Goal: Task Accomplishment & Management: Use online tool/utility

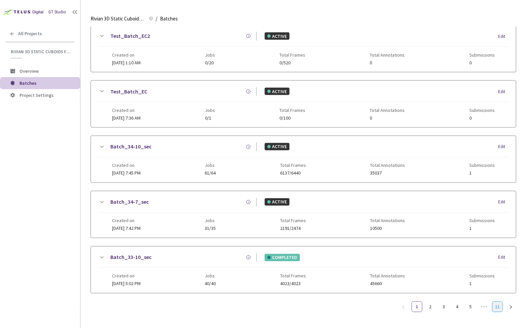
scroll to position [350, 0]
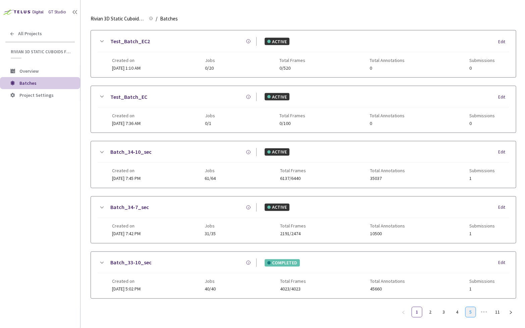
click at [469, 308] on link "5" at bounding box center [470, 312] width 10 height 10
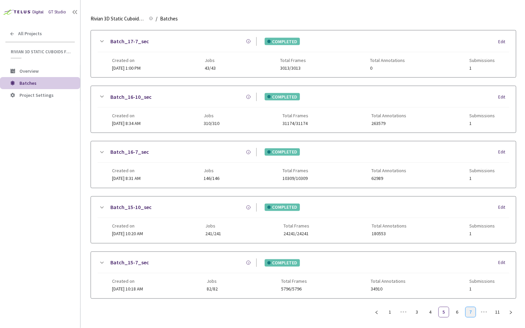
click at [467, 307] on link "7" at bounding box center [470, 312] width 10 height 10
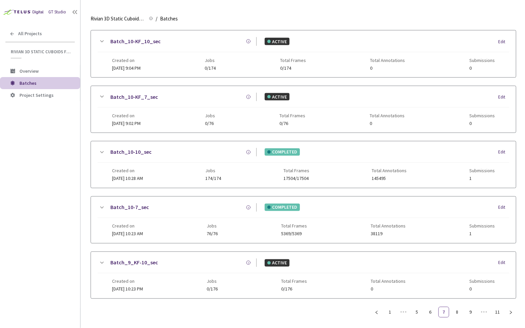
click at [115, 204] on link "Batch_10-7_sec" at bounding box center [129, 208] width 39 height 8
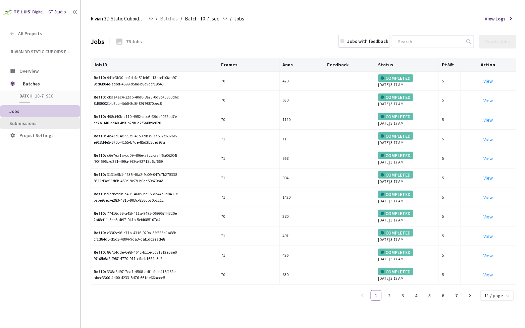
click at [33, 122] on span "Submissions" at bounding box center [22, 123] width 27 height 6
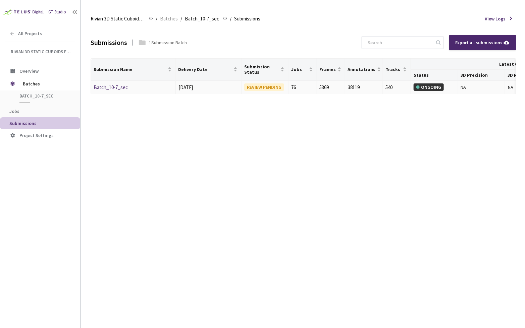
click at [112, 85] on link "Batch_10-7_sec" at bounding box center [111, 87] width 34 height 6
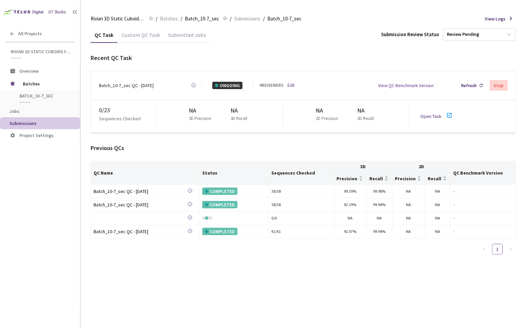
click at [429, 113] on link "Open Task" at bounding box center [430, 116] width 21 height 6
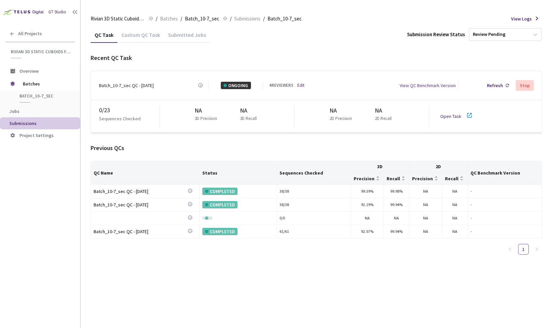
click at [445, 120] on div "0 / 23 Sequences Checked NA 3D Precision NA 3D Recall NA 2D Precision NA 2D Rec…" at bounding box center [316, 116] width 451 height 32
click at [456, 113] on link "Open Task" at bounding box center [450, 116] width 21 height 6
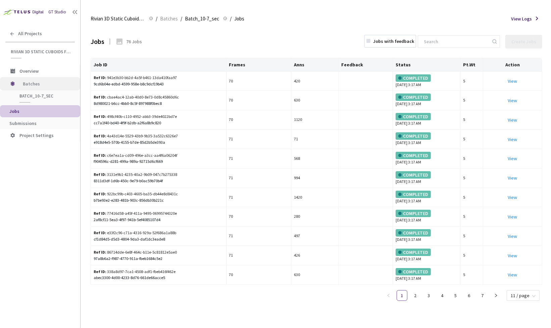
click at [50, 84] on span "Batches" at bounding box center [46, 83] width 46 height 13
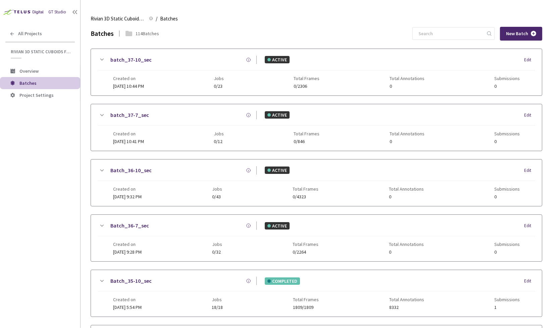
scroll to position [356, 0]
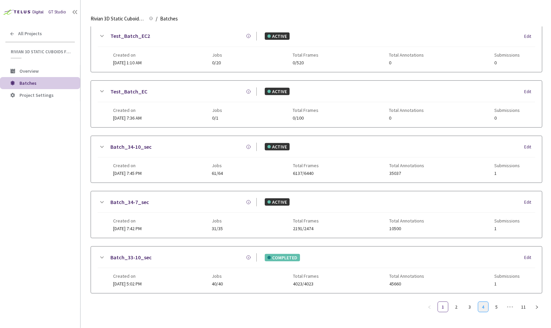
click at [483, 302] on link "4" at bounding box center [483, 307] width 10 height 10
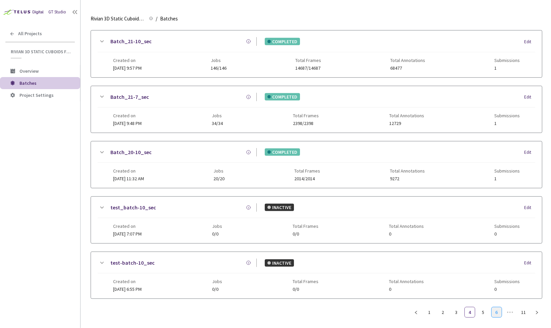
click at [498, 309] on link "6" at bounding box center [496, 312] width 10 height 10
click at [498, 309] on link "8" at bounding box center [496, 312] width 10 height 10
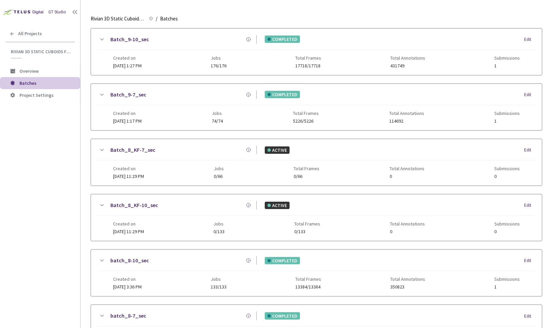
scroll to position [0, 0]
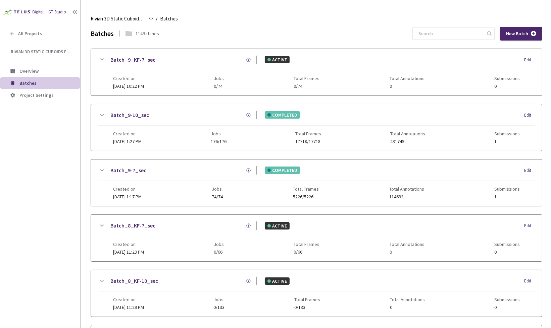
click at [119, 110] on div "Batch_9-10_sec COMPLETED Edit Created on 30 Jan, 2025 at 1:27 PM Jobs 176/176 T…" at bounding box center [316, 127] width 451 height 47
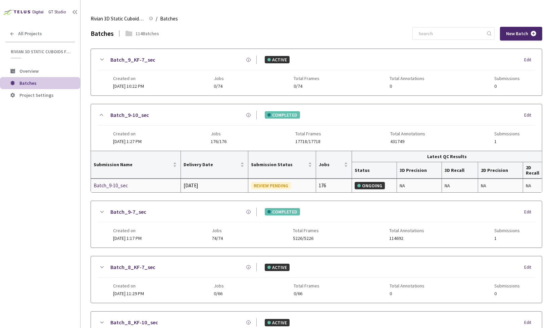
click at [107, 182] on div "Batch_9-10_sec" at bounding box center [129, 186] width 71 height 8
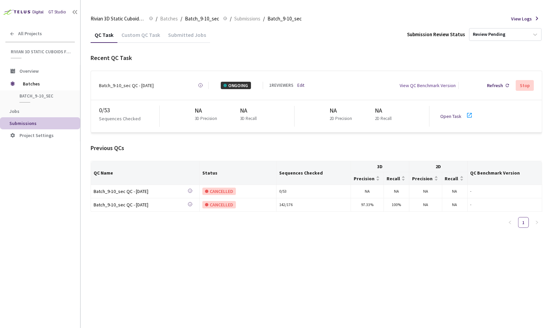
click at [453, 113] on link "Open Task" at bounding box center [450, 116] width 21 height 6
click at [302, 84] on link "Edit" at bounding box center [300, 85] width 7 height 7
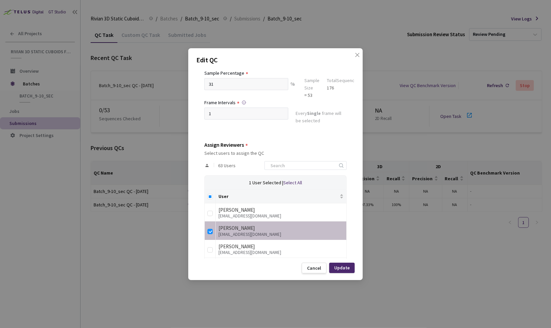
scroll to position [70, 0]
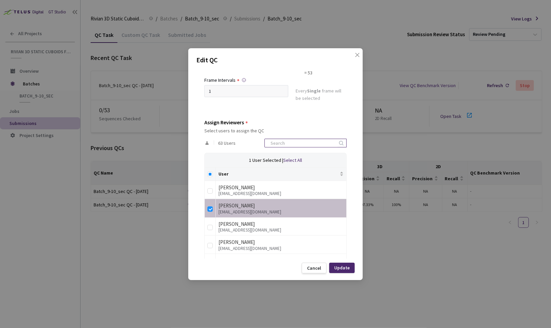
click at [294, 142] on input at bounding box center [301, 143] width 71 height 8
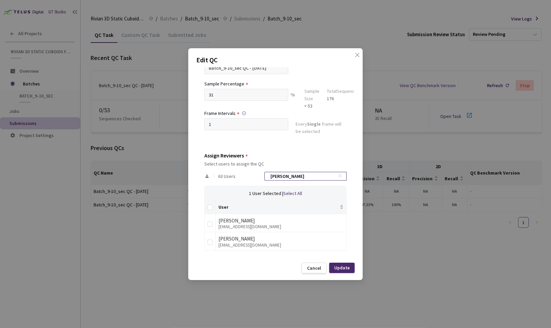
scroll to position [17, 0]
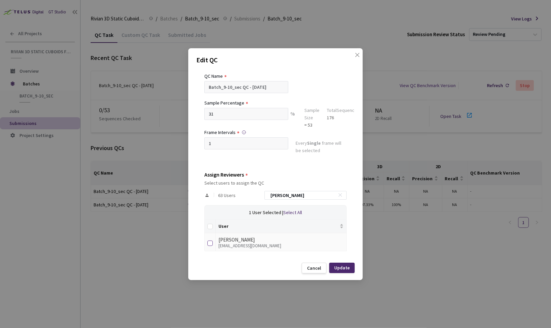
type input "anna"
click at [209, 243] on input "checkbox" at bounding box center [209, 243] width 5 height 5
checkbox input "true"
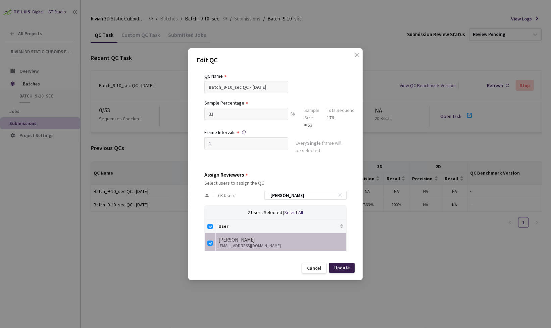
click at [338, 269] on div "Update" at bounding box center [341, 267] width 15 height 5
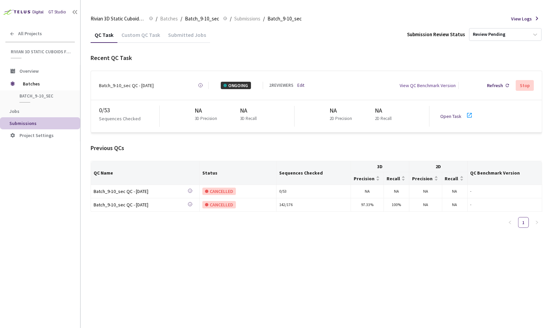
click at [452, 113] on link "Open Task" at bounding box center [450, 116] width 21 height 6
click at [39, 81] on span "Batches" at bounding box center [46, 83] width 46 height 13
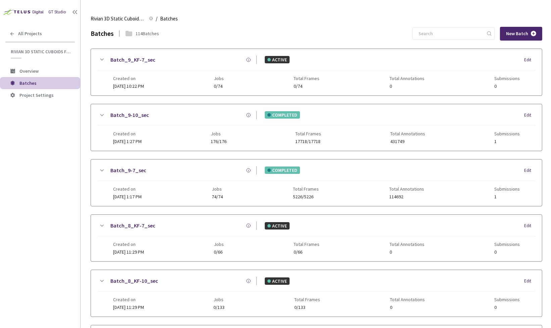
scroll to position [356, 0]
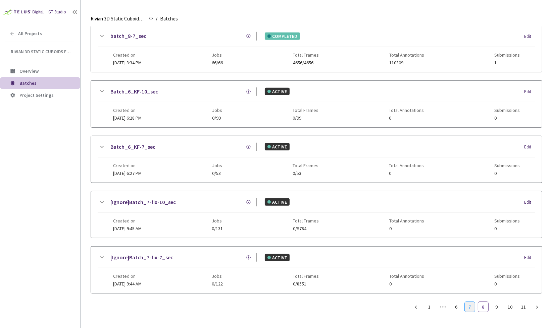
click at [466, 302] on link "7" at bounding box center [469, 307] width 10 height 10
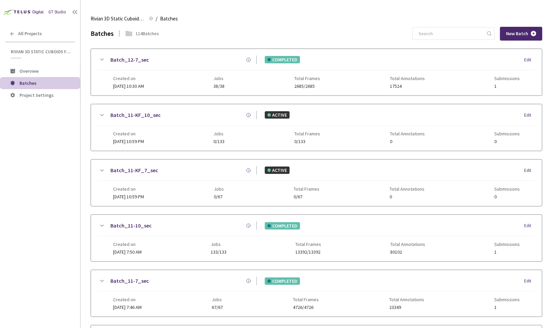
scroll to position [350, 0]
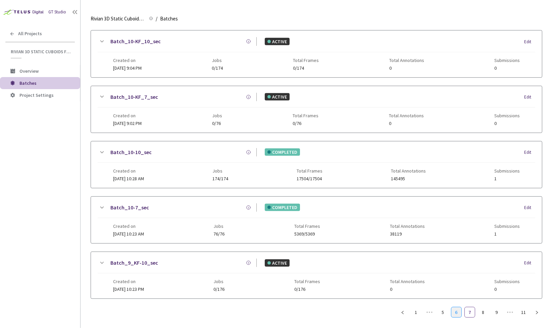
click at [453, 308] on link "6" at bounding box center [456, 312] width 10 height 10
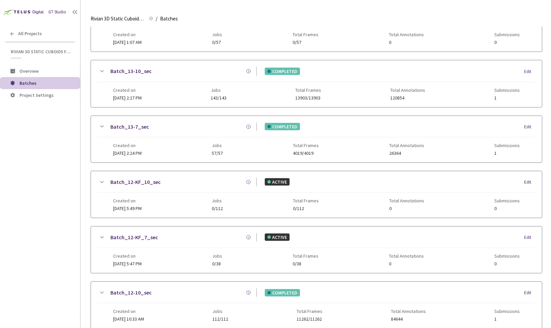
scroll to position [317, 0]
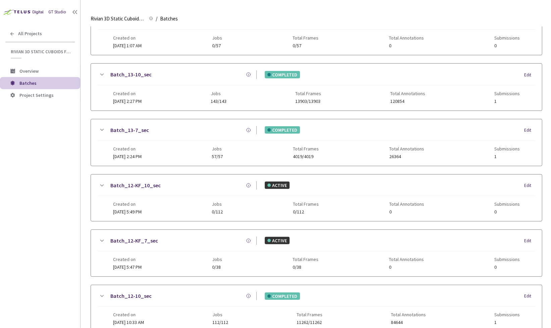
click at [118, 73] on link "Batch_13-10_sec" at bounding box center [130, 74] width 41 height 8
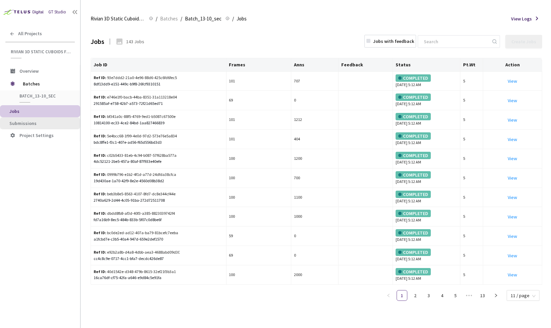
click at [37, 122] on span "Submissions" at bounding box center [41, 124] width 65 height 6
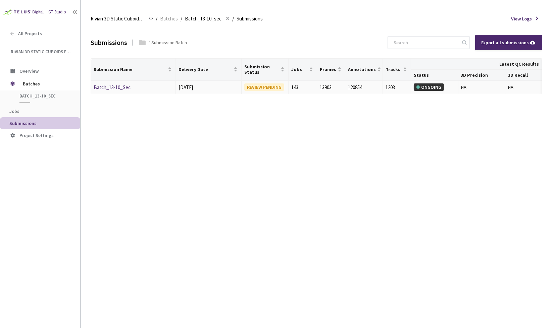
click at [114, 87] on link "Batch_13-10_Sec" at bounding box center [112, 87] width 37 height 6
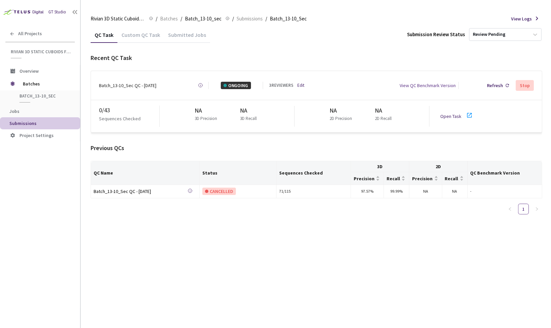
click at [300, 85] on link "Edit" at bounding box center [300, 85] width 7 height 7
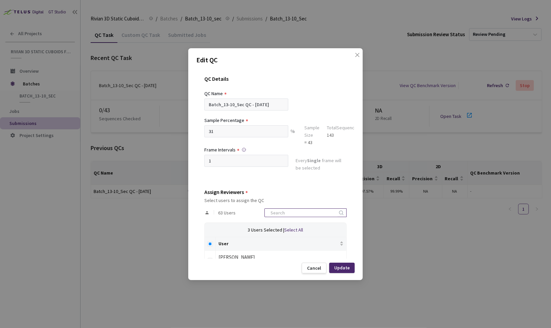
click at [302, 214] on input at bounding box center [301, 213] width 71 height 8
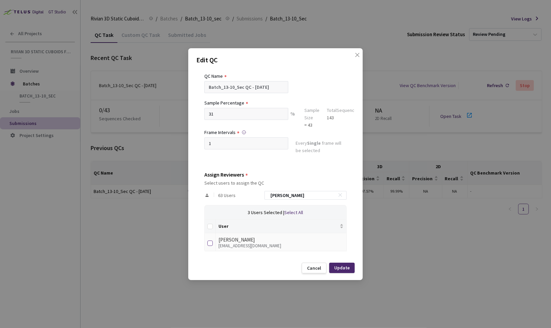
type input "anna"
click at [209, 242] on input "checkbox" at bounding box center [209, 243] width 5 height 5
checkbox input "true"
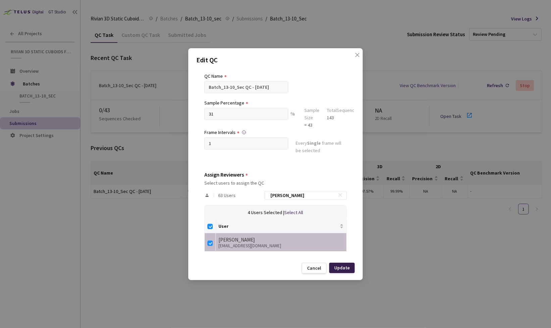
click at [344, 267] on div "Update" at bounding box center [341, 267] width 15 height 5
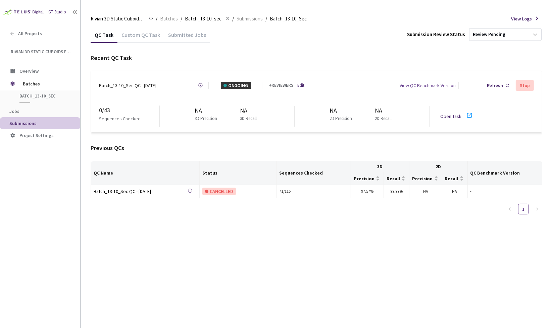
click at [453, 113] on link "Open Task" at bounding box center [450, 116] width 21 height 6
click at [40, 79] on span "Batches" at bounding box center [46, 83] width 46 height 13
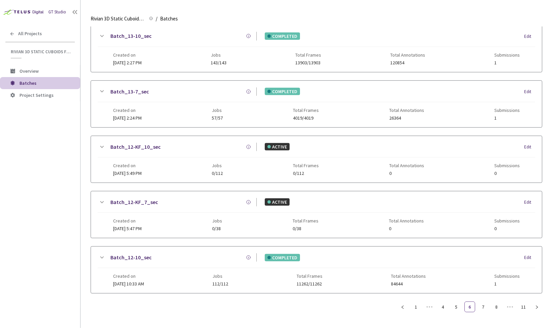
scroll to position [350, 0]
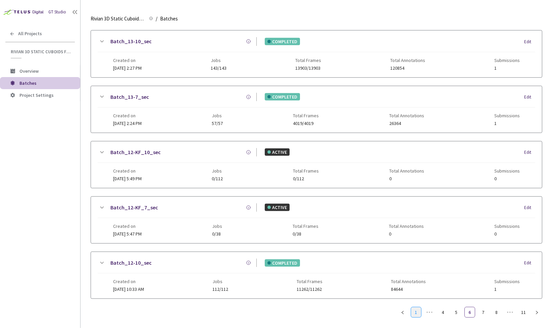
click at [415, 309] on link "1" at bounding box center [416, 312] width 10 height 10
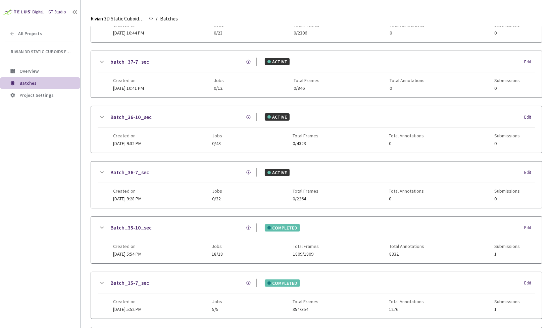
scroll to position [0, 0]
